Goal: Entertainment & Leisure: Consume media (video, audio)

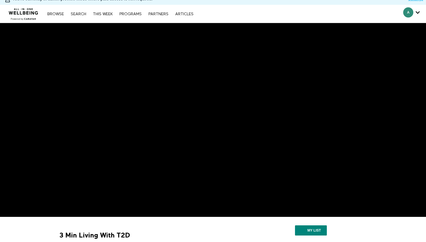
scroll to position [8, 0]
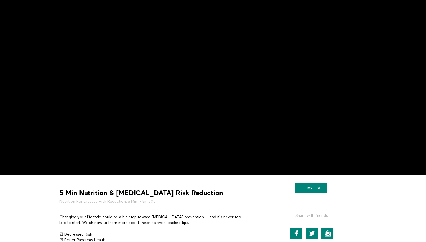
scroll to position [49, 0]
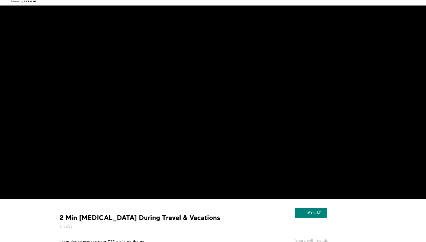
scroll to position [27, 0]
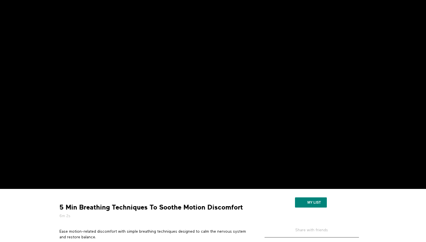
scroll to position [35, 0]
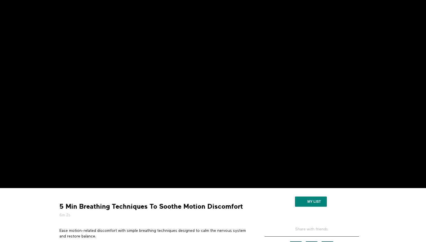
click at [213, 209] on strong "5 Min Breathing Techniques To Soothe Motion Discomfort" at bounding box center [152, 206] width 184 height 9
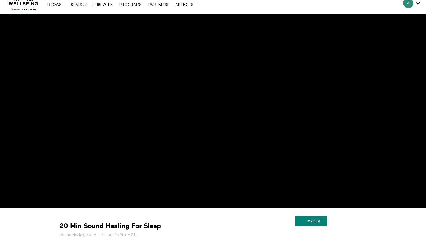
scroll to position [16, 0]
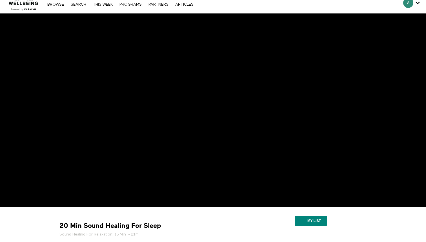
click at [247, 224] on div "20 Min Sound Healing For Sleep Sound Healing For Relaxation: 15 Min • 21m" at bounding box center [154, 229] width 193 height 16
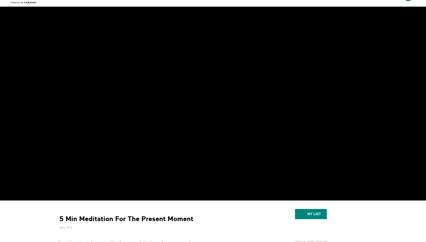
scroll to position [32, 0]
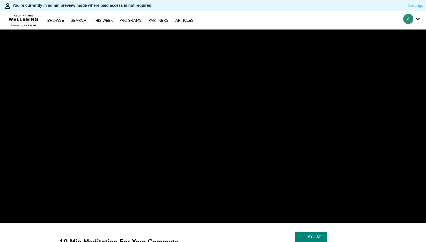
click at [220, 21] on div "Browse Search THIS WEEK PROGRAMS PARTNERS ARTICLES Account settings Manage Subs…" at bounding box center [146, 20] width 293 height 18
